Goal: Navigation & Orientation: Find specific page/section

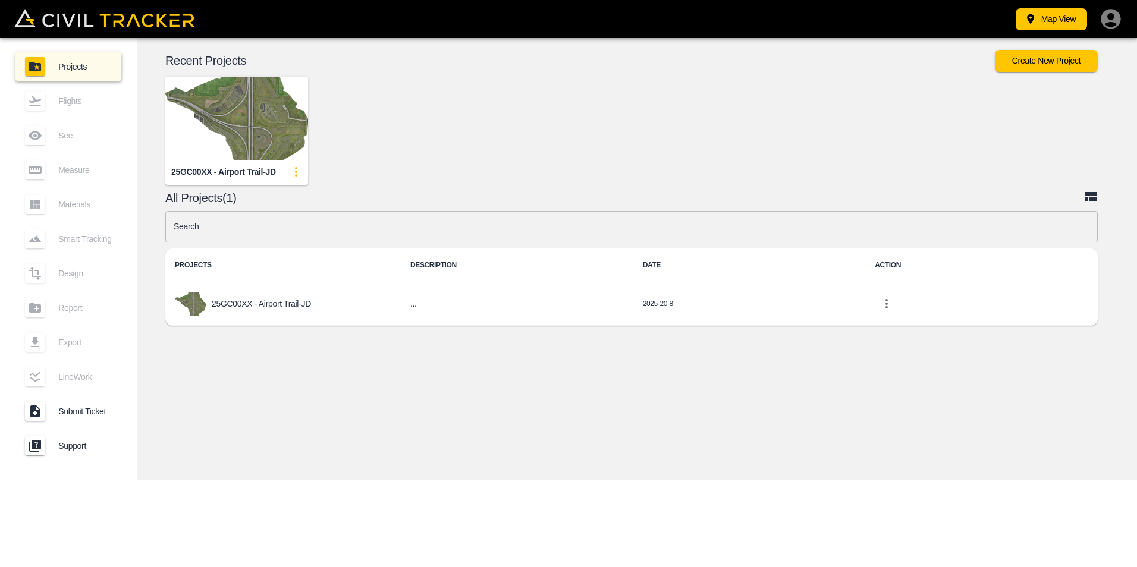
click at [244, 125] on img "button" at bounding box center [236, 118] width 143 height 83
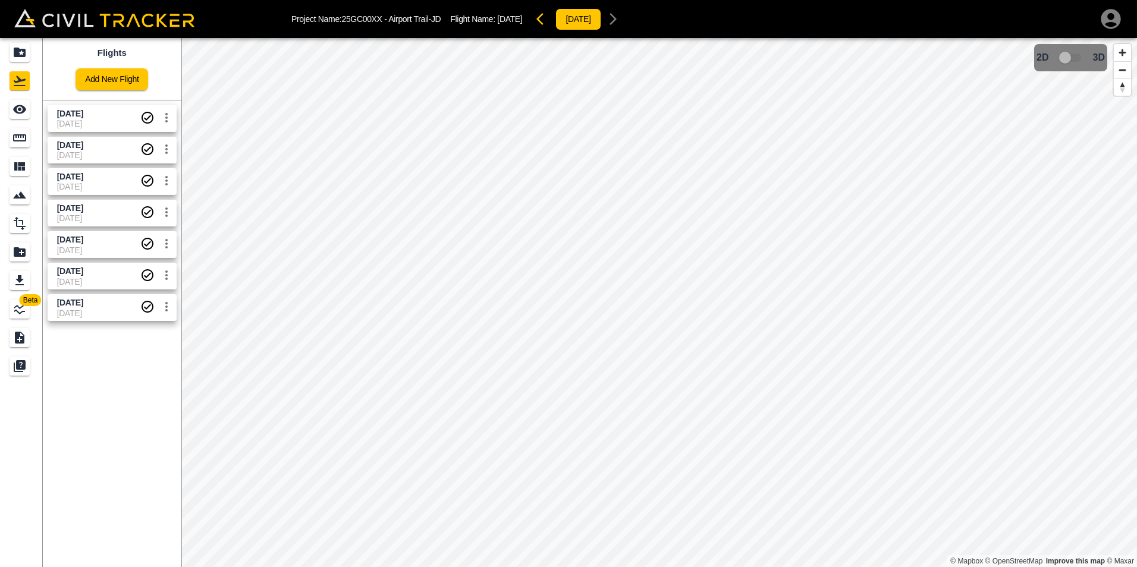
click at [521, 566] on html "Project Name: 25GC00XX - Airport Trail-JD Flight Name: [DATE] [DATE] Beta Fligh…" at bounding box center [568, 283] width 1137 height 567
click at [1006, 566] on html "Project Name: 25GC00XX - Airport Trail-JD Flight Name: [DATE] [DATE] Beta Fligh…" at bounding box center [568, 283] width 1137 height 567
click at [691, 566] on html "Project Name: 25GC00XX - Airport Trail-JD Flight Name: [DATE] [DATE] Beta Fligh…" at bounding box center [568, 283] width 1137 height 567
click at [709, 566] on html "Project Name: 25GC00XX - Airport Trail-JD Flight Name: [DATE] [DATE] Beta Fligh…" at bounding box center [568, 283] width 1137 height 567
click at [582, 0] on html "Project Name: 25GC00XX - Airport Trail-JD Flight Name: [DATE] [DATE] Beta Fligh…" at bounding box center [568, 283] width 1137 height 567
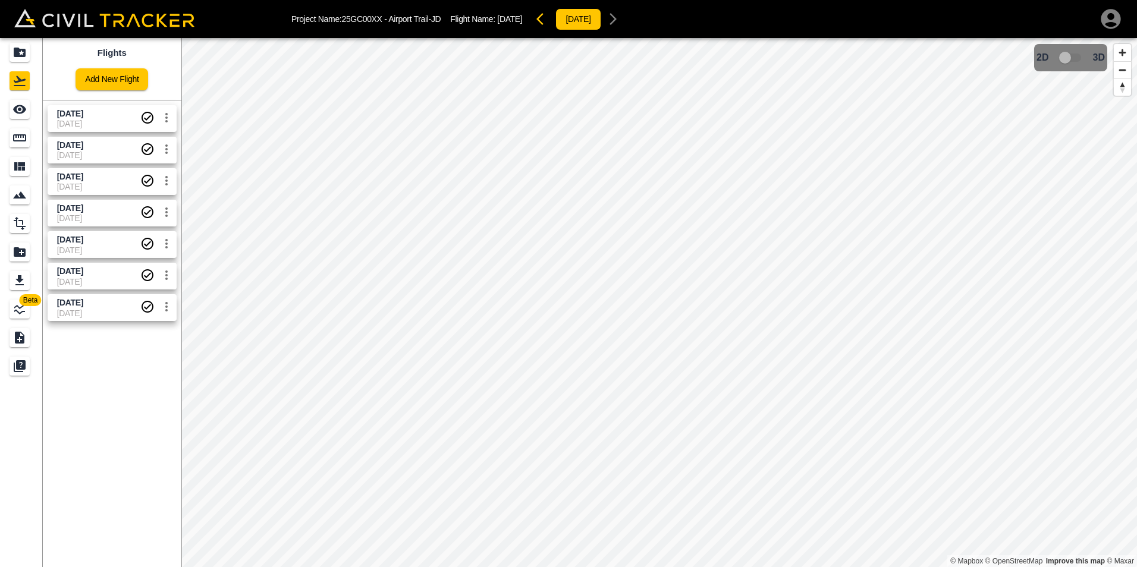
click at [585, 11] on div "Project Name: 25GC00XX - Airport Trail-JD Flight Name: [DATE] [DATE] Beta Fligh…" at bounding box center [568, 283] width 1137 height 567
click at [602, 0] on html "Project Name: 25GC00XX - Airport Trail-JD Flight Name: [DATE] [DATE] Beta Fligh…" at bounding box center [568, 283] width 1137 height 567
click at [605, 14] on div "Project Name: 25GC00XX - Airport Trail-JD Flight Name: [DATE] [DATE] Beta Fligh…" at bounding box center [568, 283] width 1137 height 567
